Goal: Information Seeking & Learning: Learn about a topic

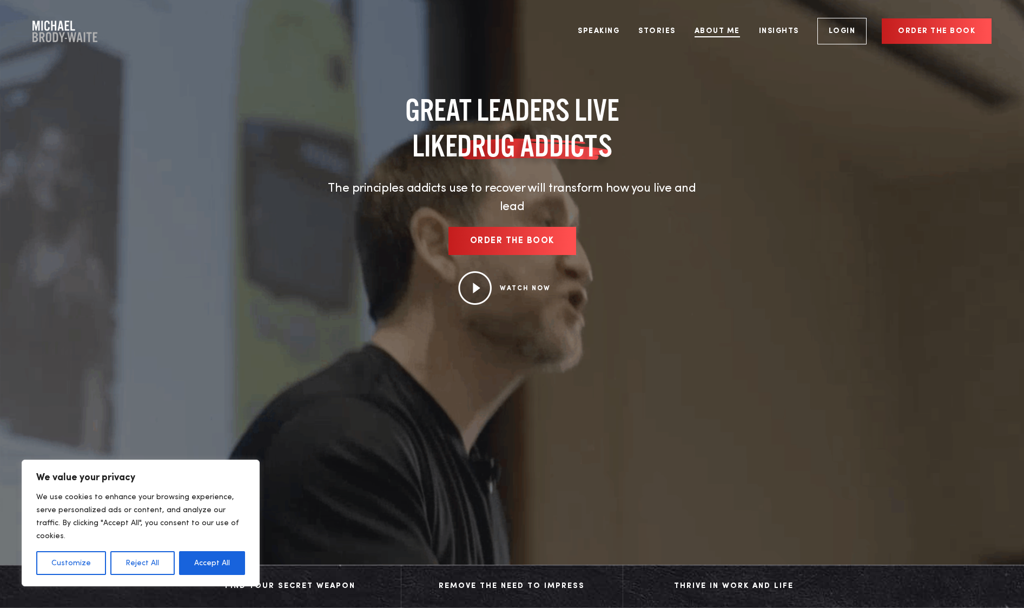
click at [709, 30] on link "About Me" at bounding box center [718, 31] width 62 height 41
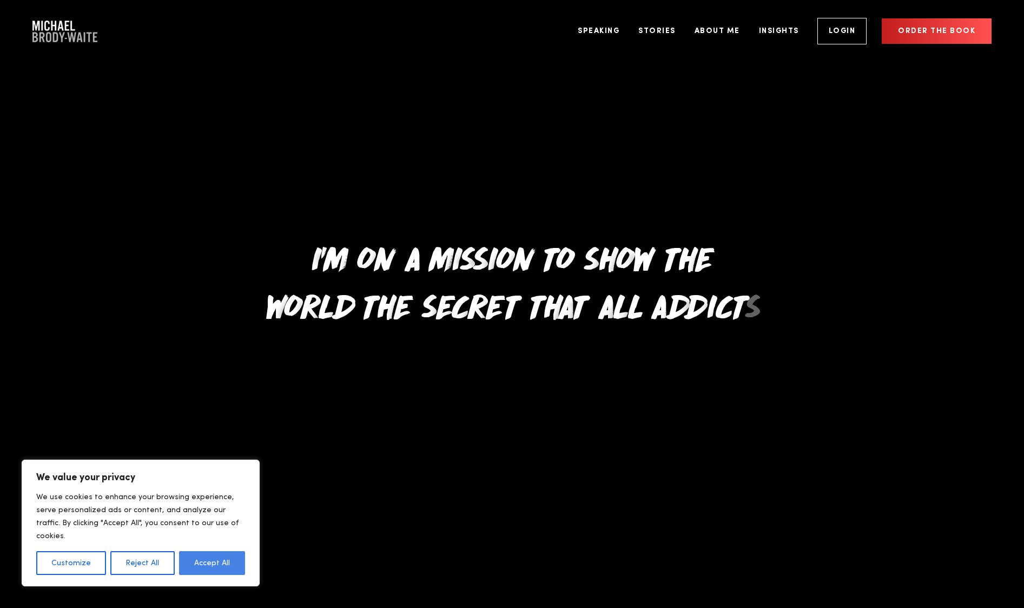
click at [209, 562] on button "Accept All" at bounding box center [212, 563] width 66 height 24
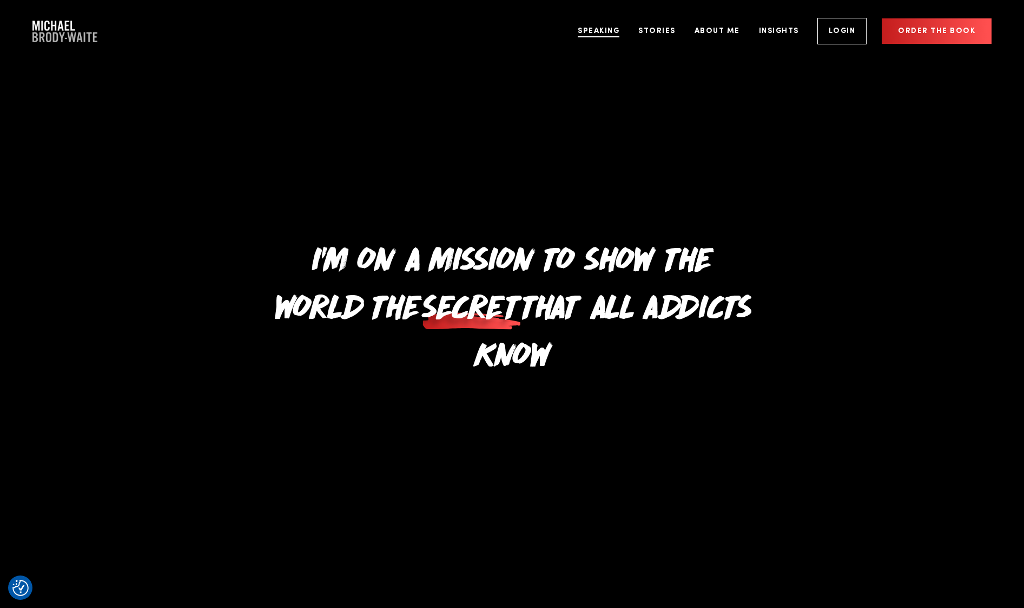
click at [607, 31] on link "Speaking" at bounding box center [599, 31] width 58 height 41
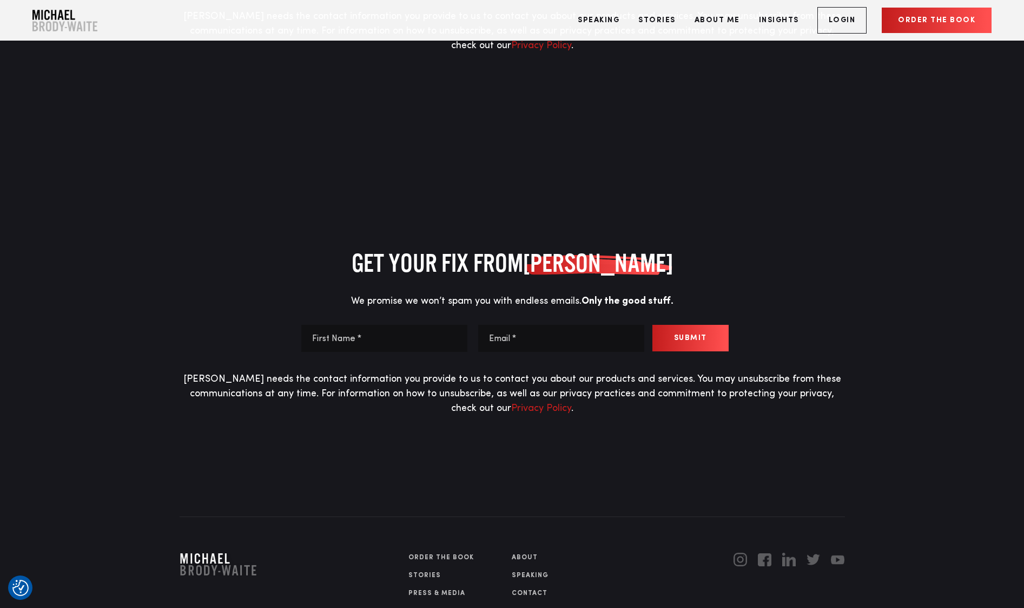
scroll to position [3054, 0]
